Goal: Transaction & Acquisition: Purchase product/service

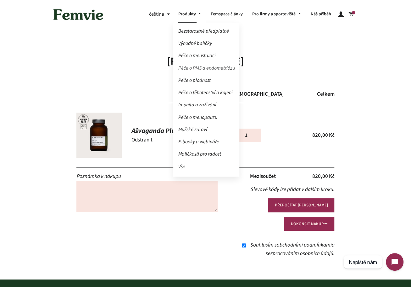
click at [198, 66] on link "Péče o PMS a endometriózu" at bounding box center [206, 68] width 66 height 11
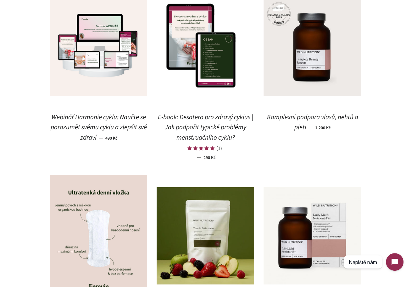
scroll to position [831, 0]
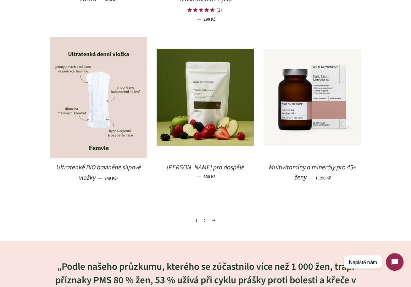
click at [203, 224] on link "2" at bounding box center [204, 220] width 7 height 9
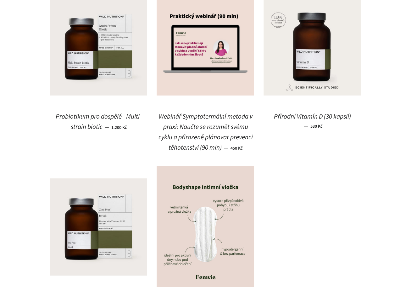
scroll to position [536, 0]
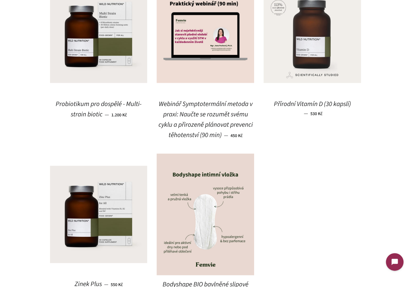
click at [303, 71] on img at bounding box center [311, 34] width 97 height 97
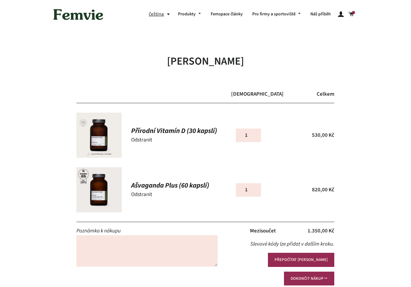
scroll to position [53, 0]
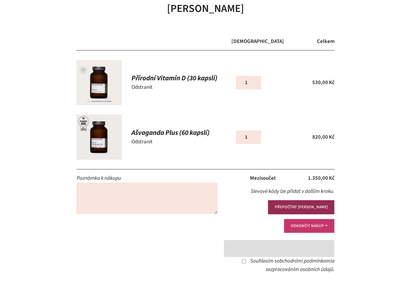
click at [305, 219] on button "DOKONČIT NÁKUP" at bounding box center [309, 226] width 50 height 14
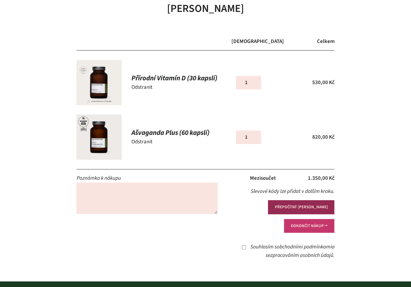
scroll to position [0, 0]
click at [242, 246] on input "Souhlasím s obchodními podmínkami a se zpracováním osobních údajů ." at bounding box center [244, 248] width 4 height 4
checkbox input "true"
click at [298, 219] on button "DOKONČIT NÁKUP" at bounding box center [309, 226] width 50 height 14
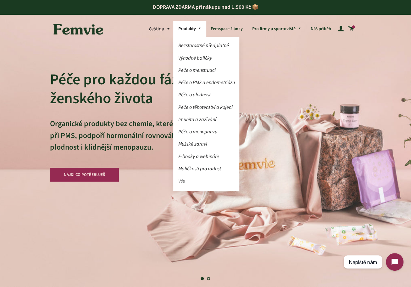
click at [187, 181] on link "Vše" at bounding box center [206, 181] width 66 height 11
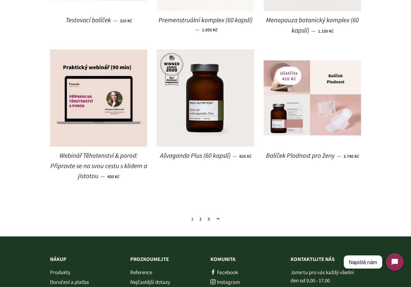
scroll to position [670, 0]
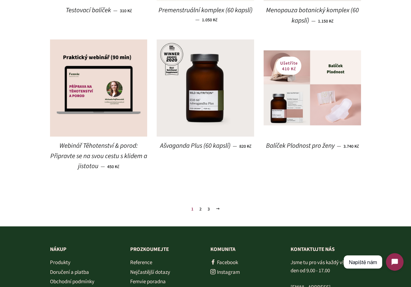
click at [202, 208] on link "2" at bounding box center [200, 209] width 7 height 9
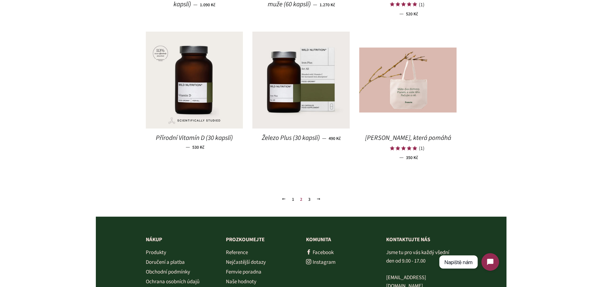
scroll to position [689, 0]
